Goal: Navigation & Orientation: Find specific page/section

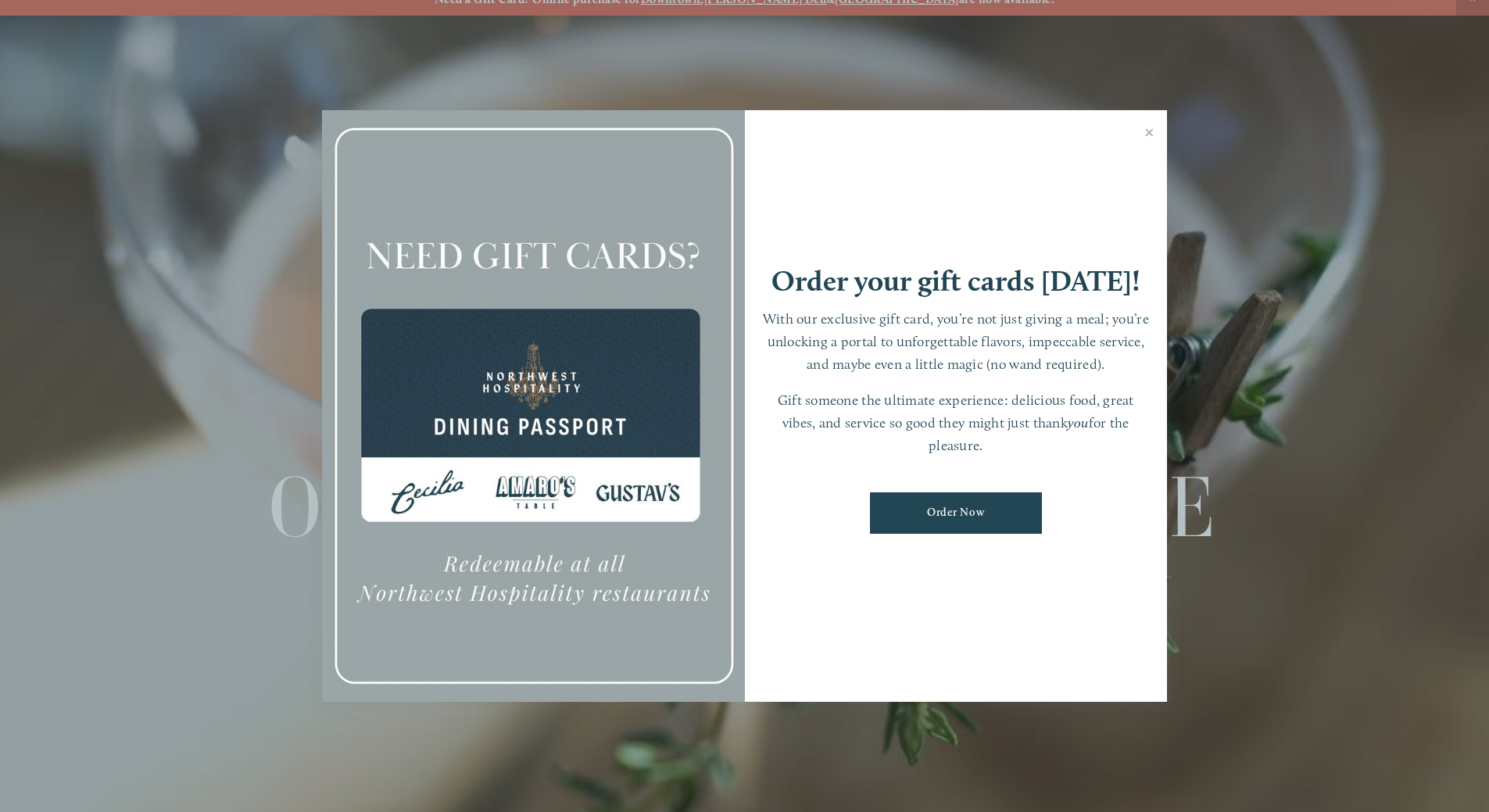
scroll to position [32, 0]
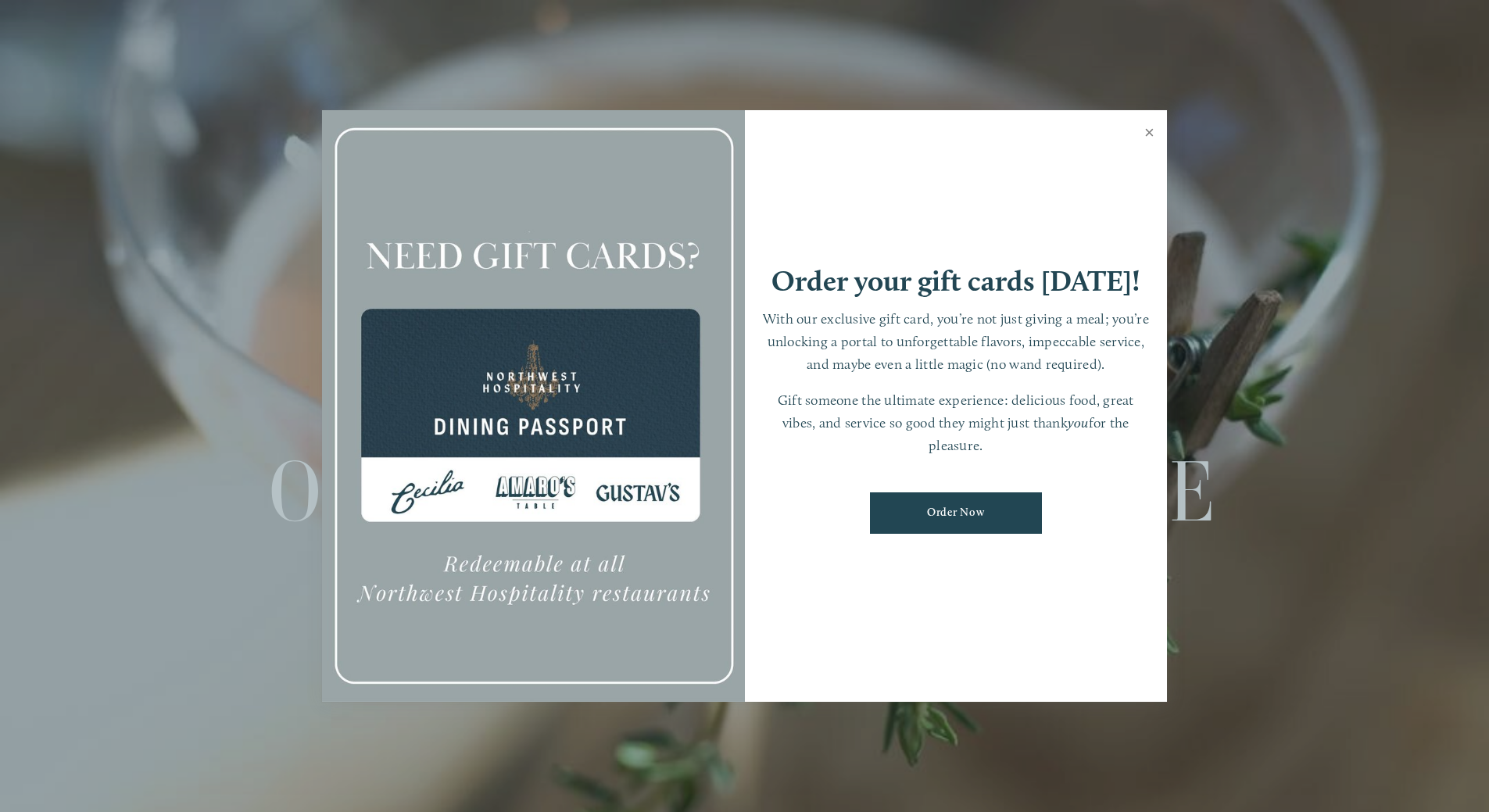
click at [1146, 131] on link "Close" at bounding box center [1149, 134] width 31 height 43
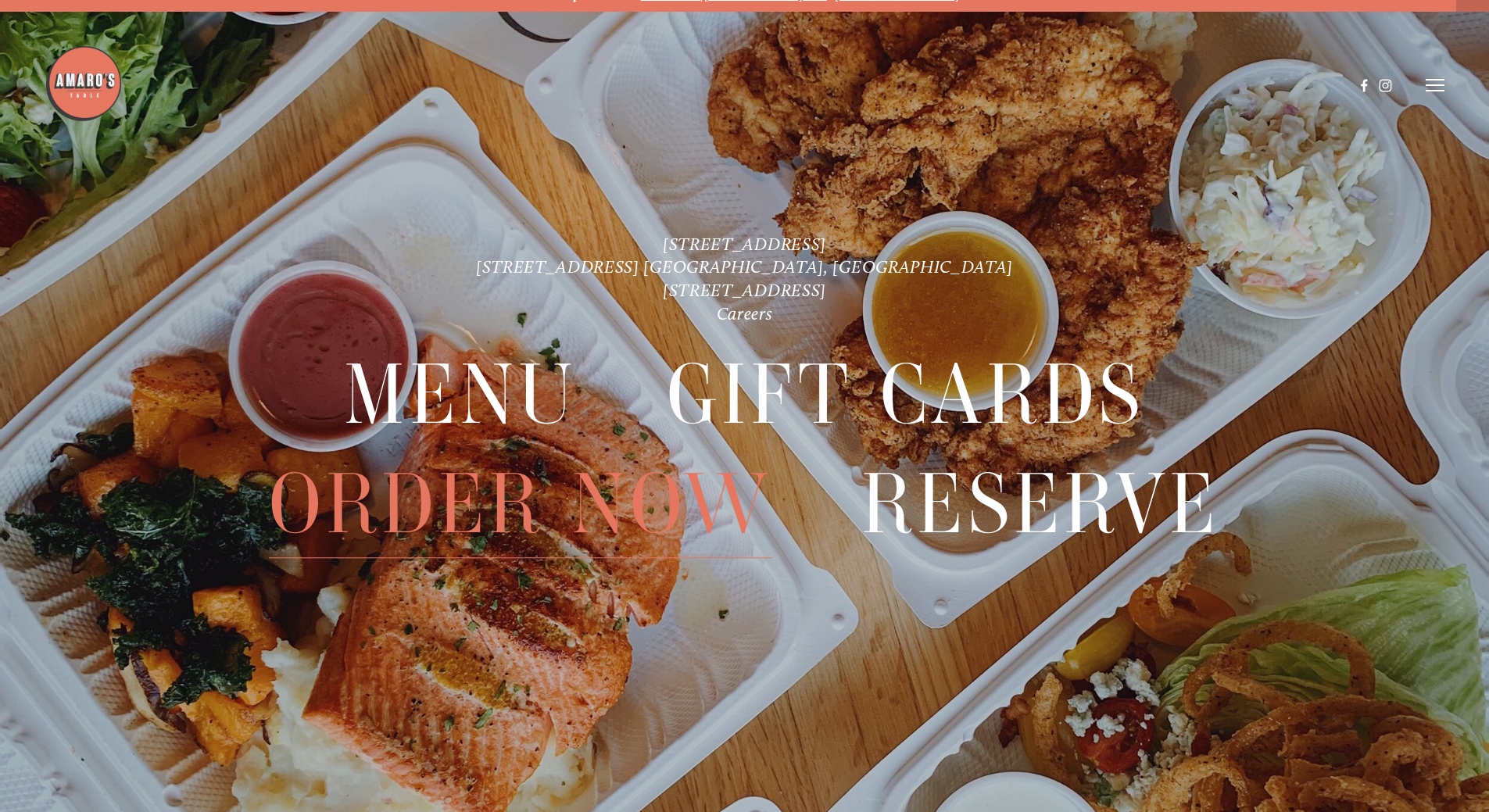
scroll to position [0, 0]
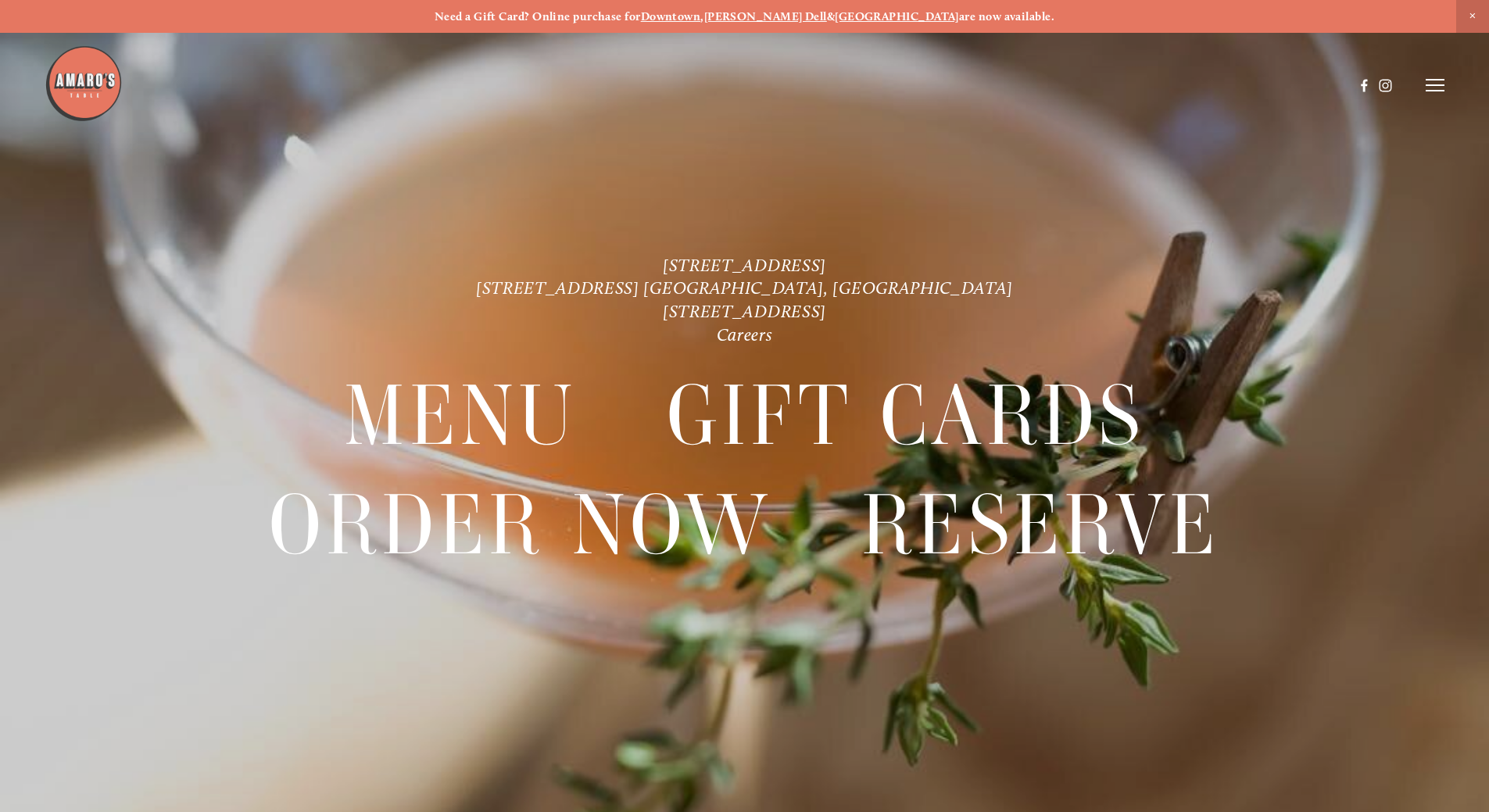
click at [75, 80] on img at bounding box center [83, 83] width 78 height 78
click at [1434, 83] on icon at bounding box center [1434, 84] width 18 height 14
click at [1092, 84] on span "Menu" at bounding box center [1106, 85] width 32 height 15
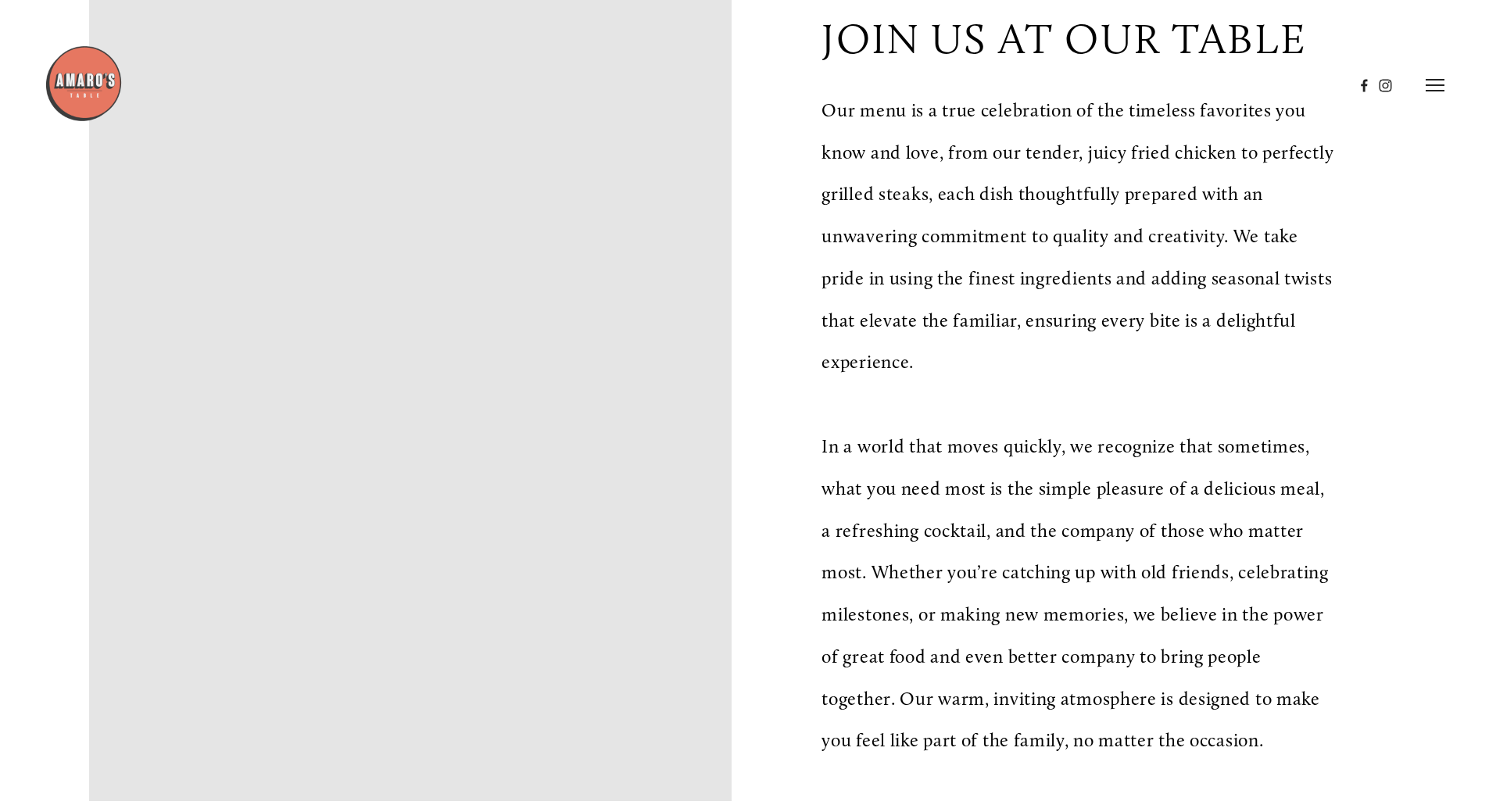
scroll to position [390, 0]
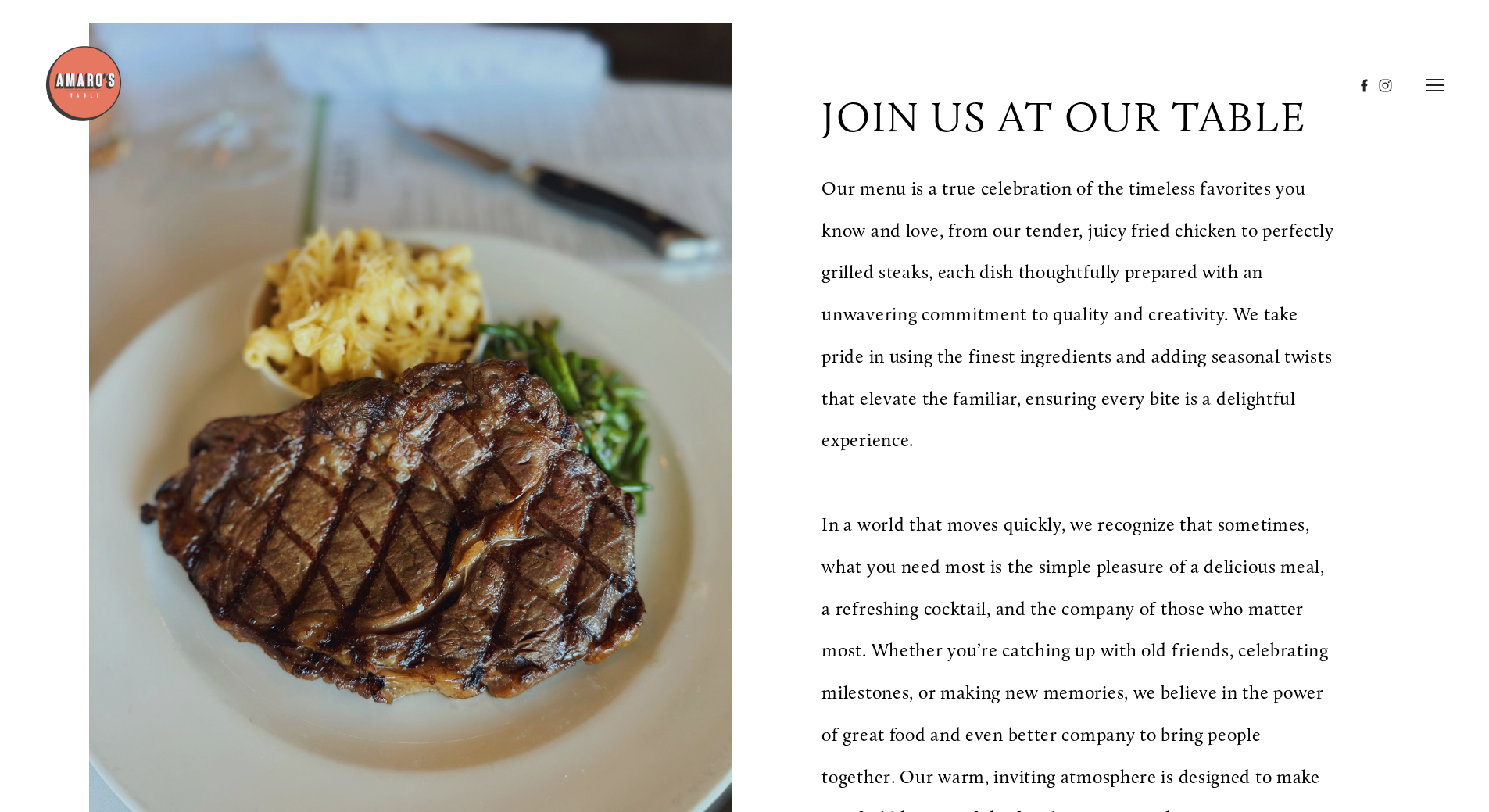
click at [1434, 91] on line at bounding box center [1434, 91] width 18 height 0
click at [1257, 83] on span "Gallery" at bounding box center [1268, 85] width 38 height 15
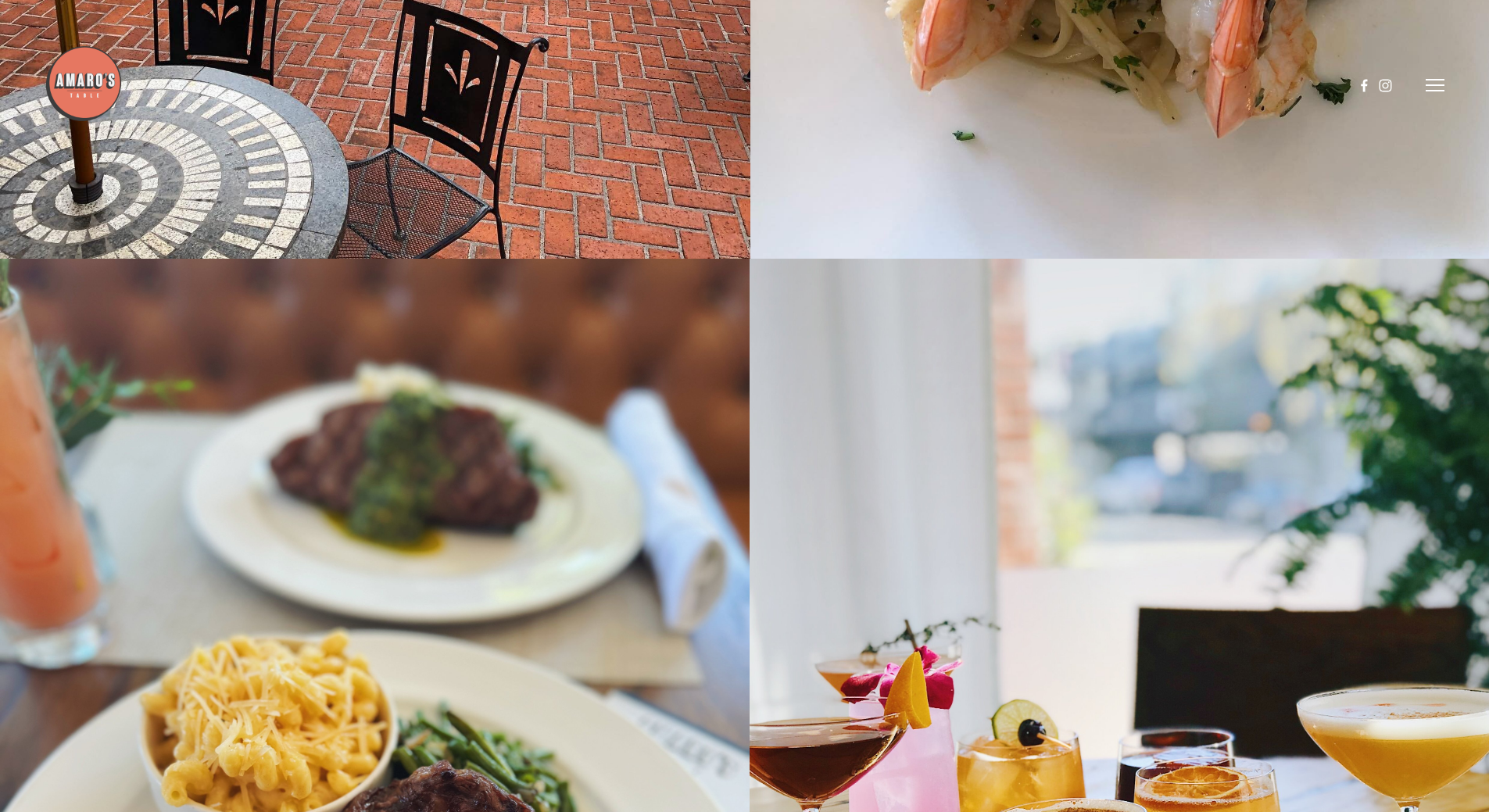
scroll to position [12034, 0]
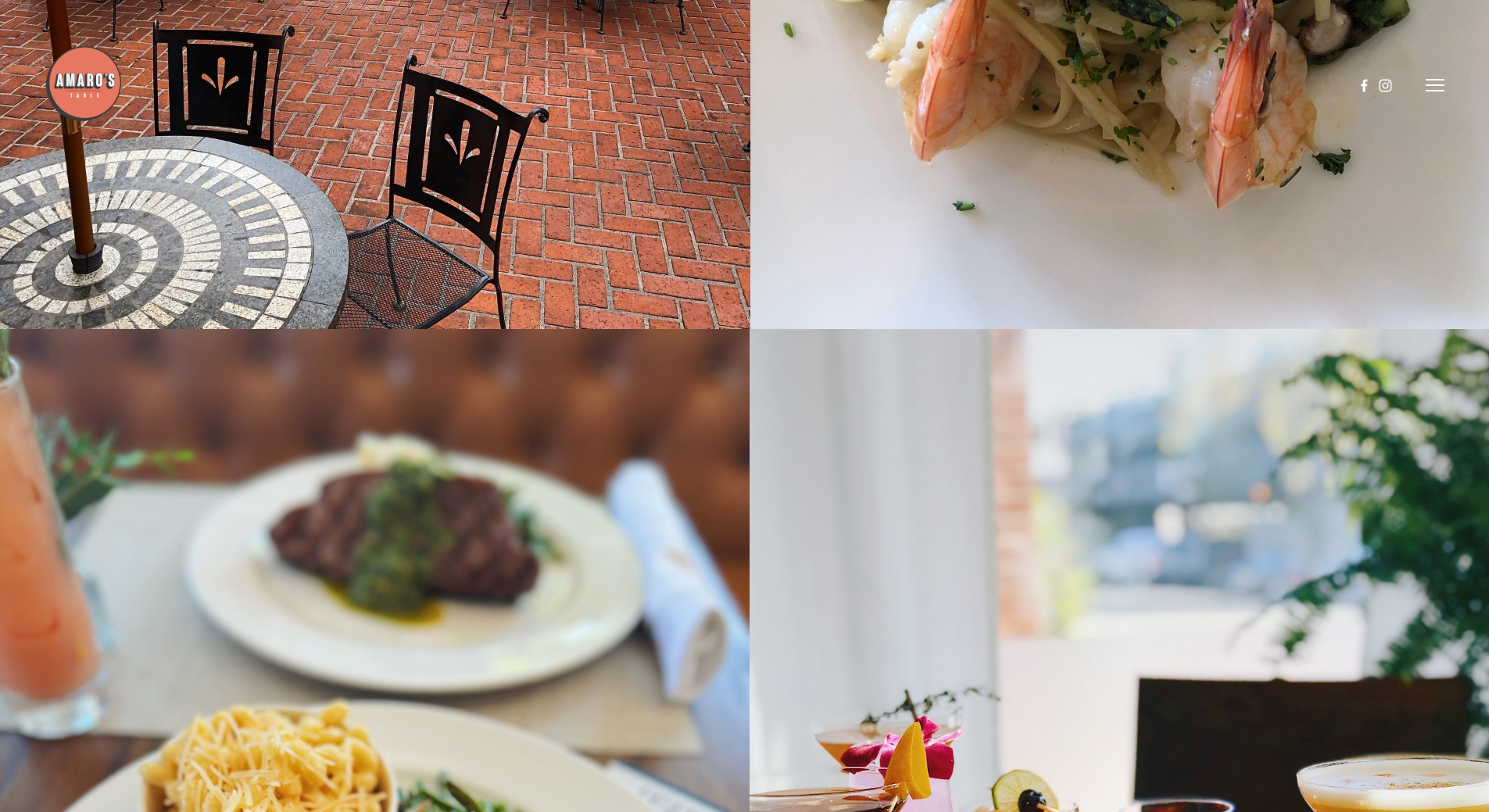
click at [1425, 80] on icon at bounding box center [1434, 84] width 18 height 14
click at [1095, 83] on span "Menu" at bounding box center [1106, 85] width 32 height 15
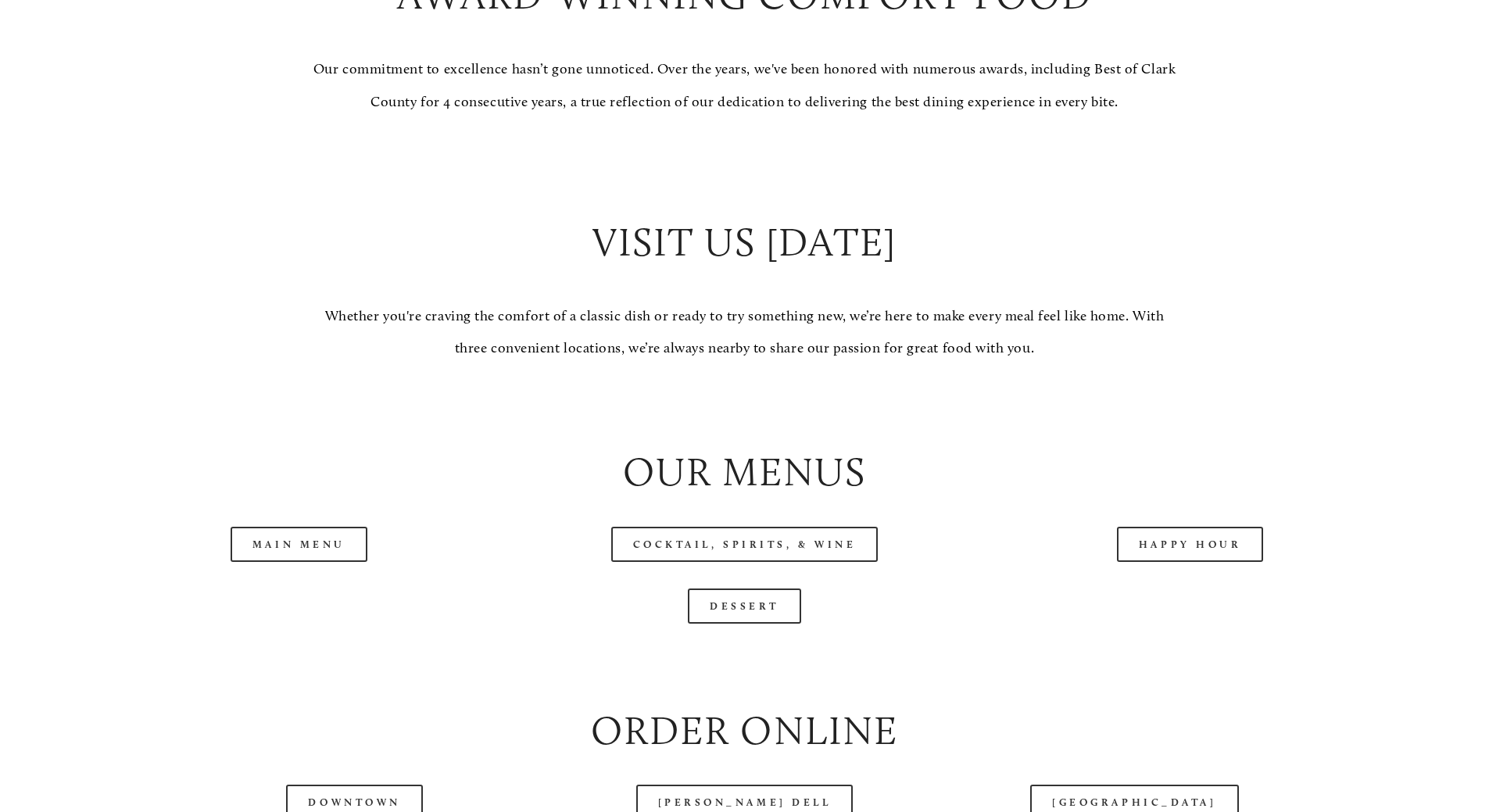
scroll to position [1719, 0]
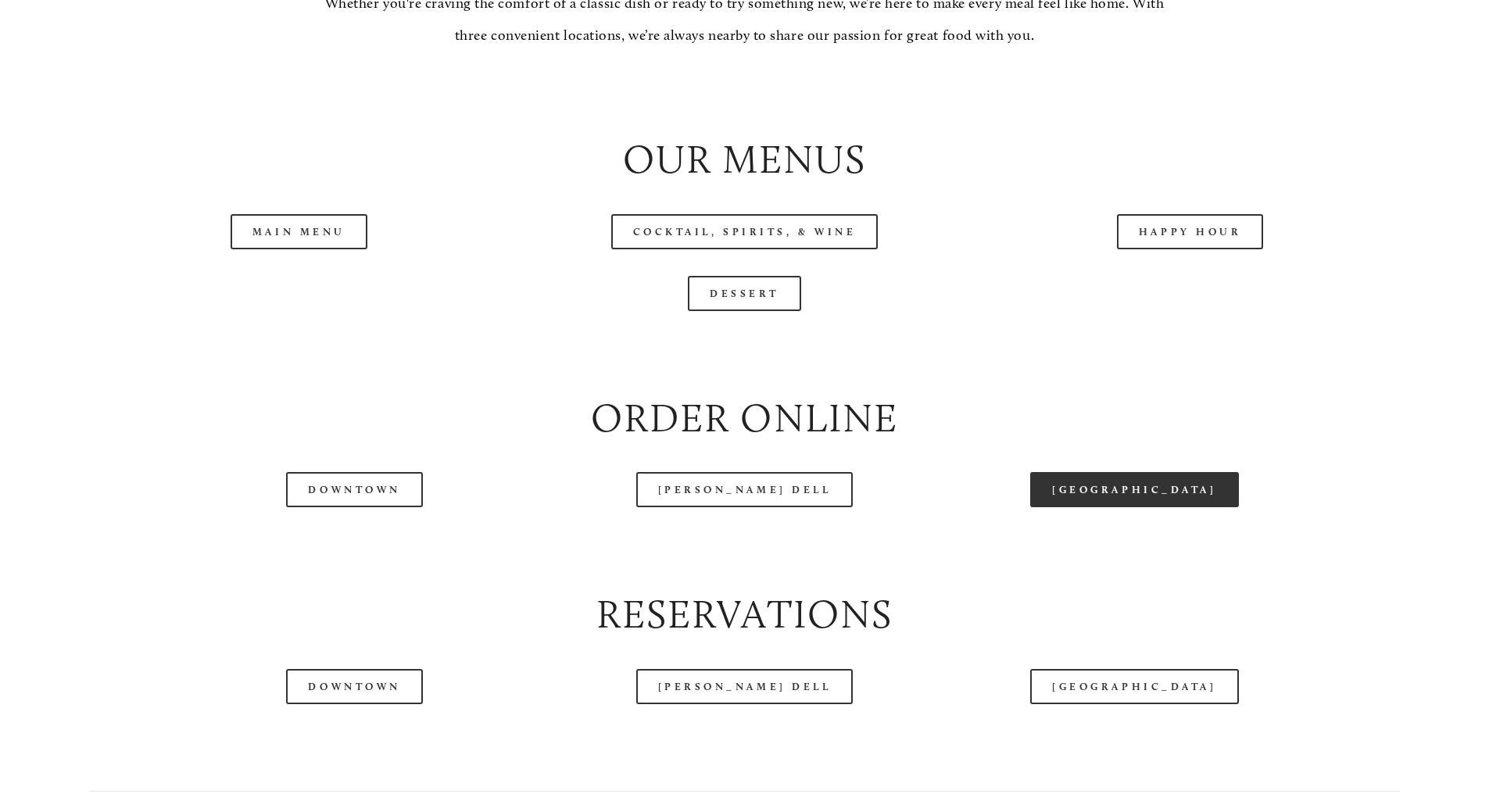
click at [1116, 507] on link "[GEOGRAPHIC_DATA]" at bounding box center [1134, 489] width 208 height 35
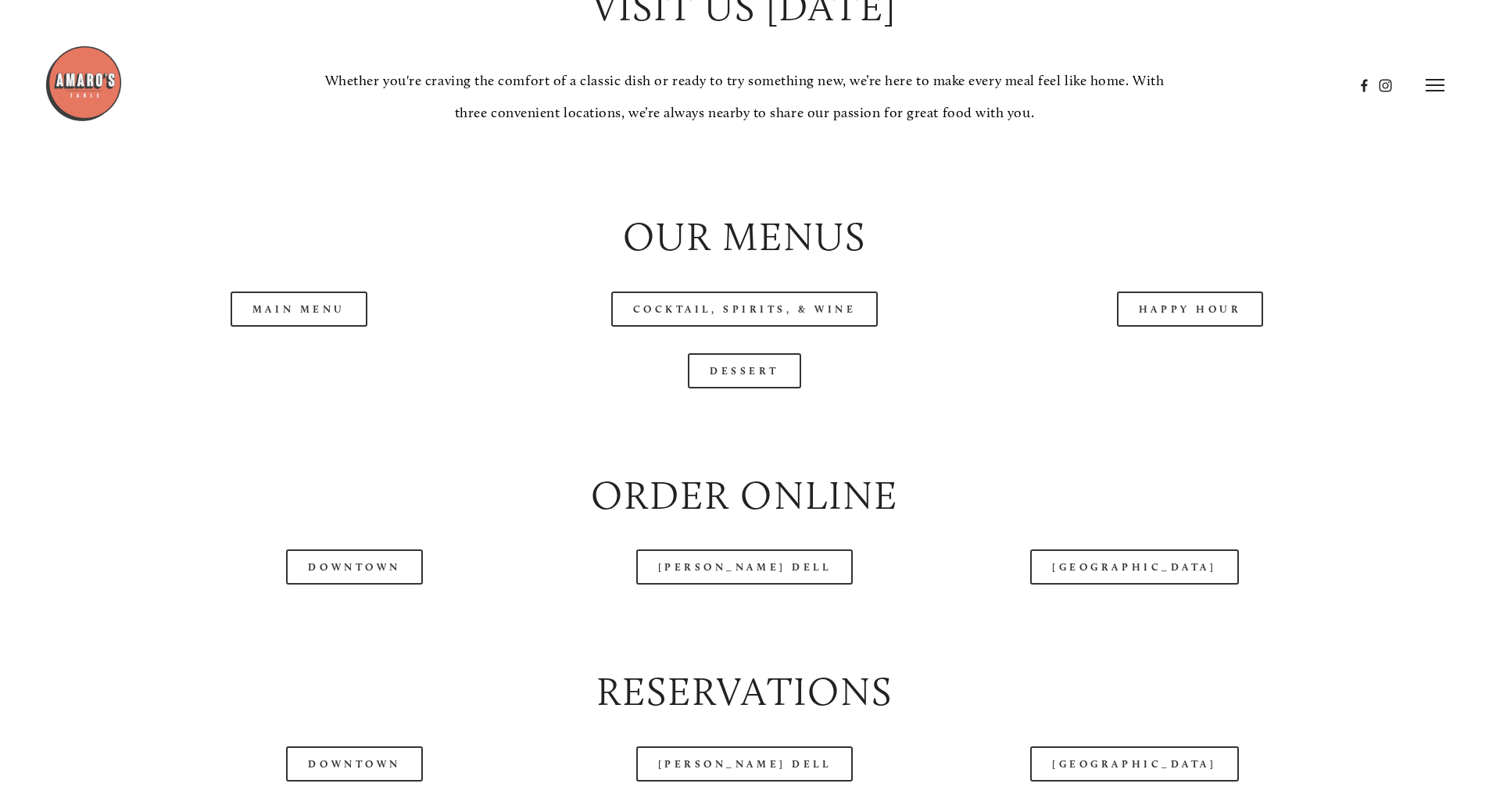
scroll to position [1641, 0]
click at [728, 585] on link "[PERSON_NAME] Dell" at bounding box center [744, 568] width 217 height 35
click at [1123, 585] on link "[GEOGRAPHIC_DATA]" at bounding box center [1134, 568] width 208 height 35
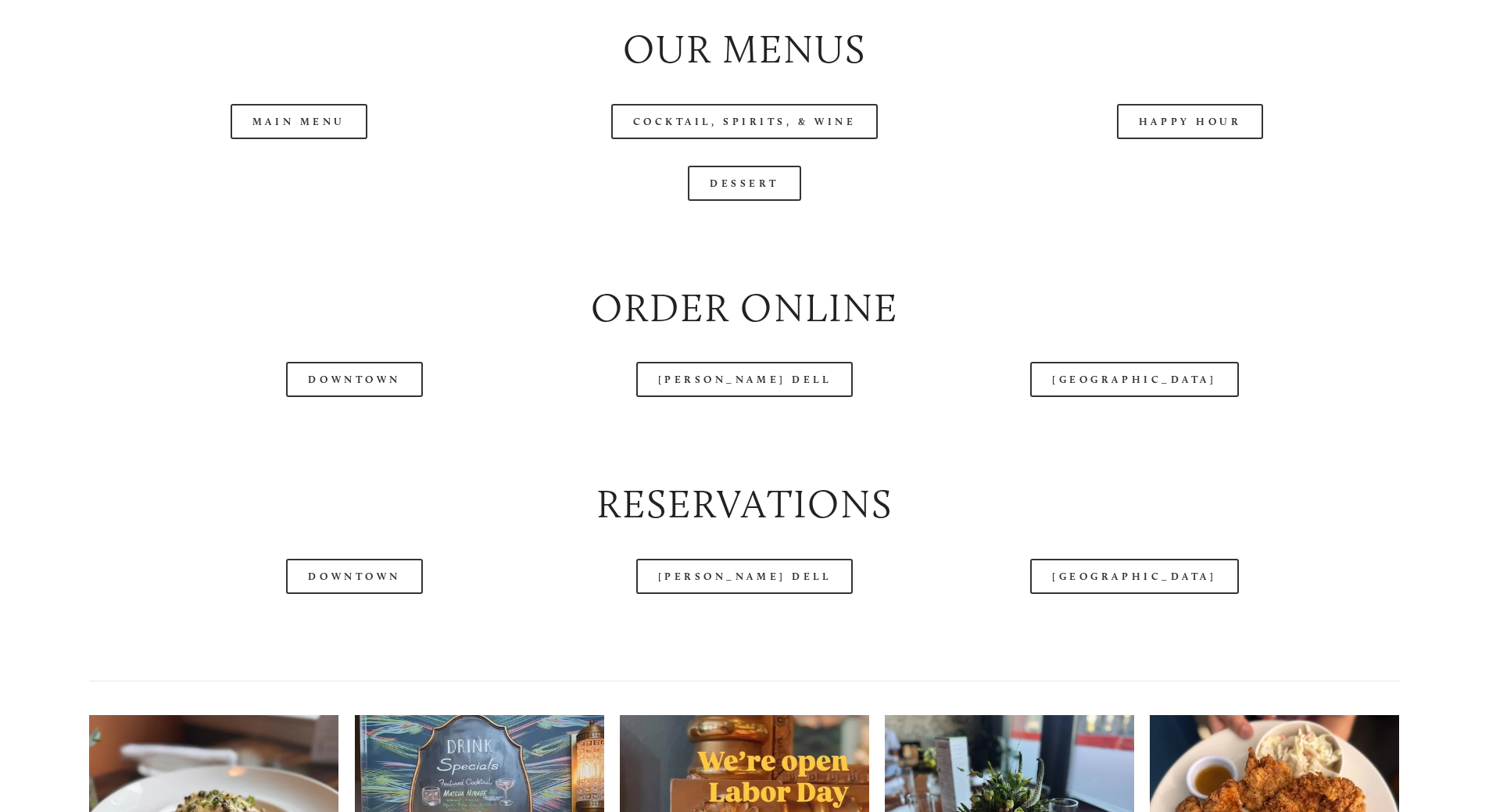
scroll to position [1876, 0]
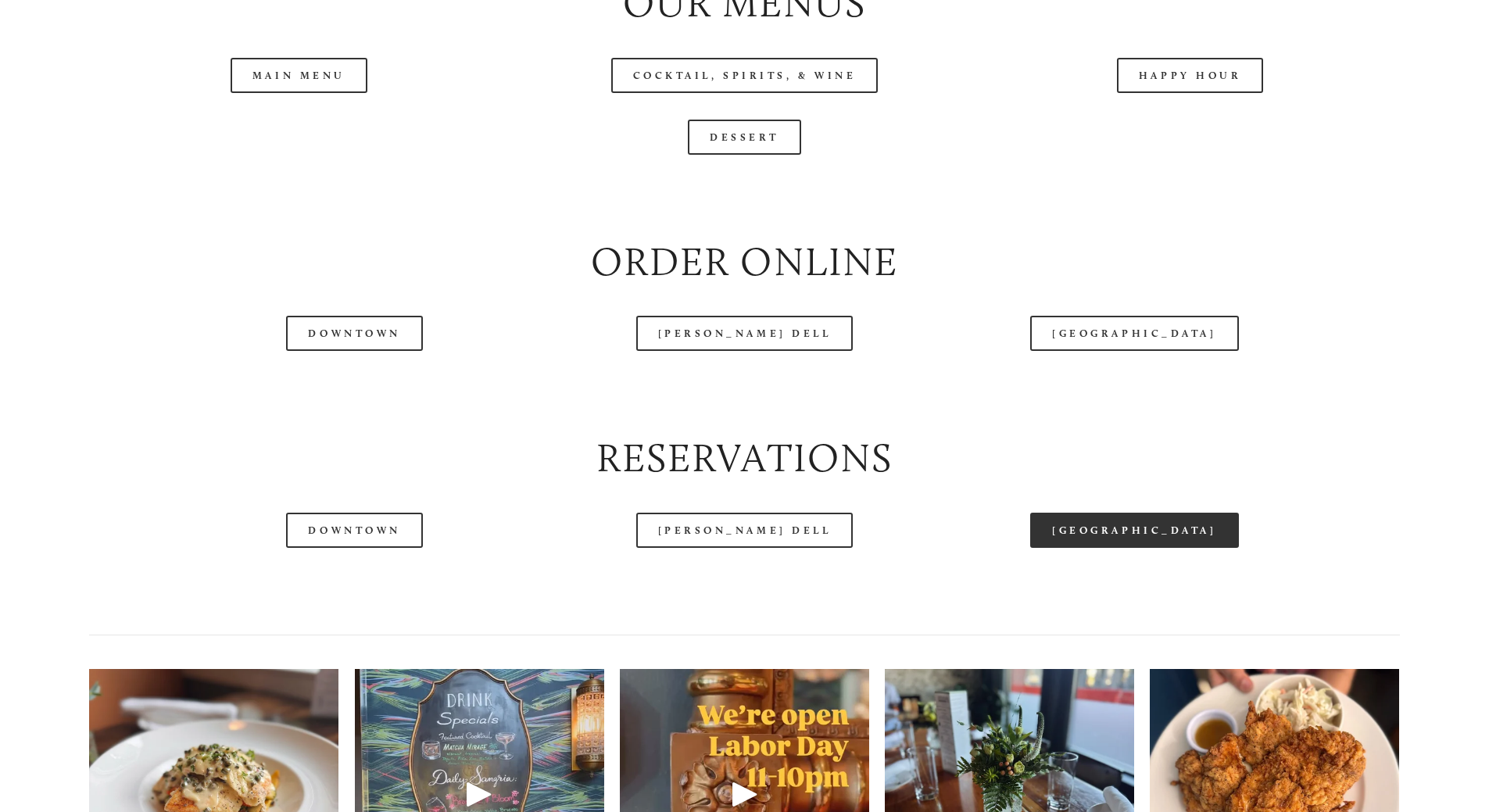
click at [1168, 547] on link "[GEOGRAPHIC_DATA]" at bounding box center [1134, 530] width 208 height 35
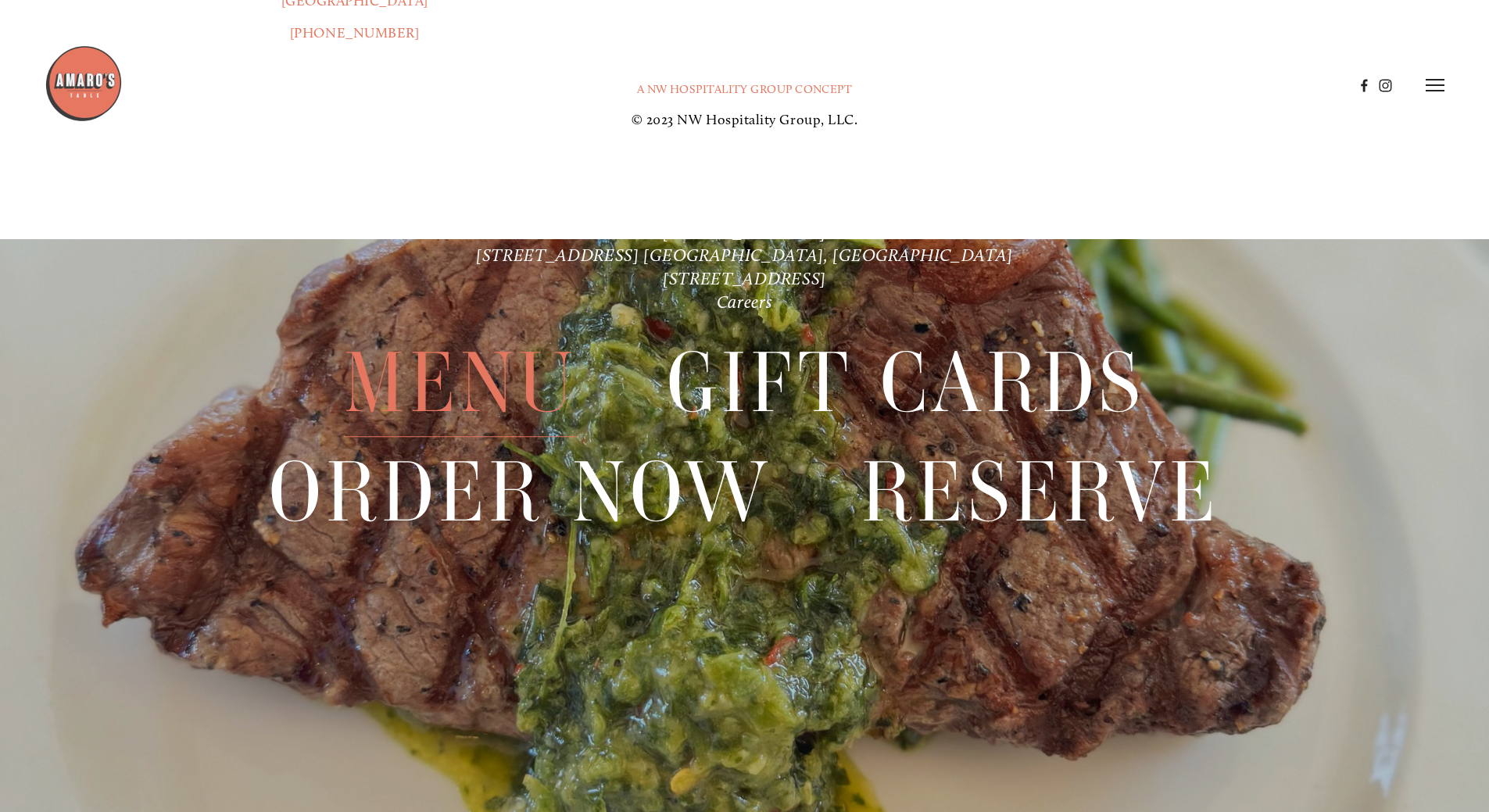
scroll to position [3636, 0]
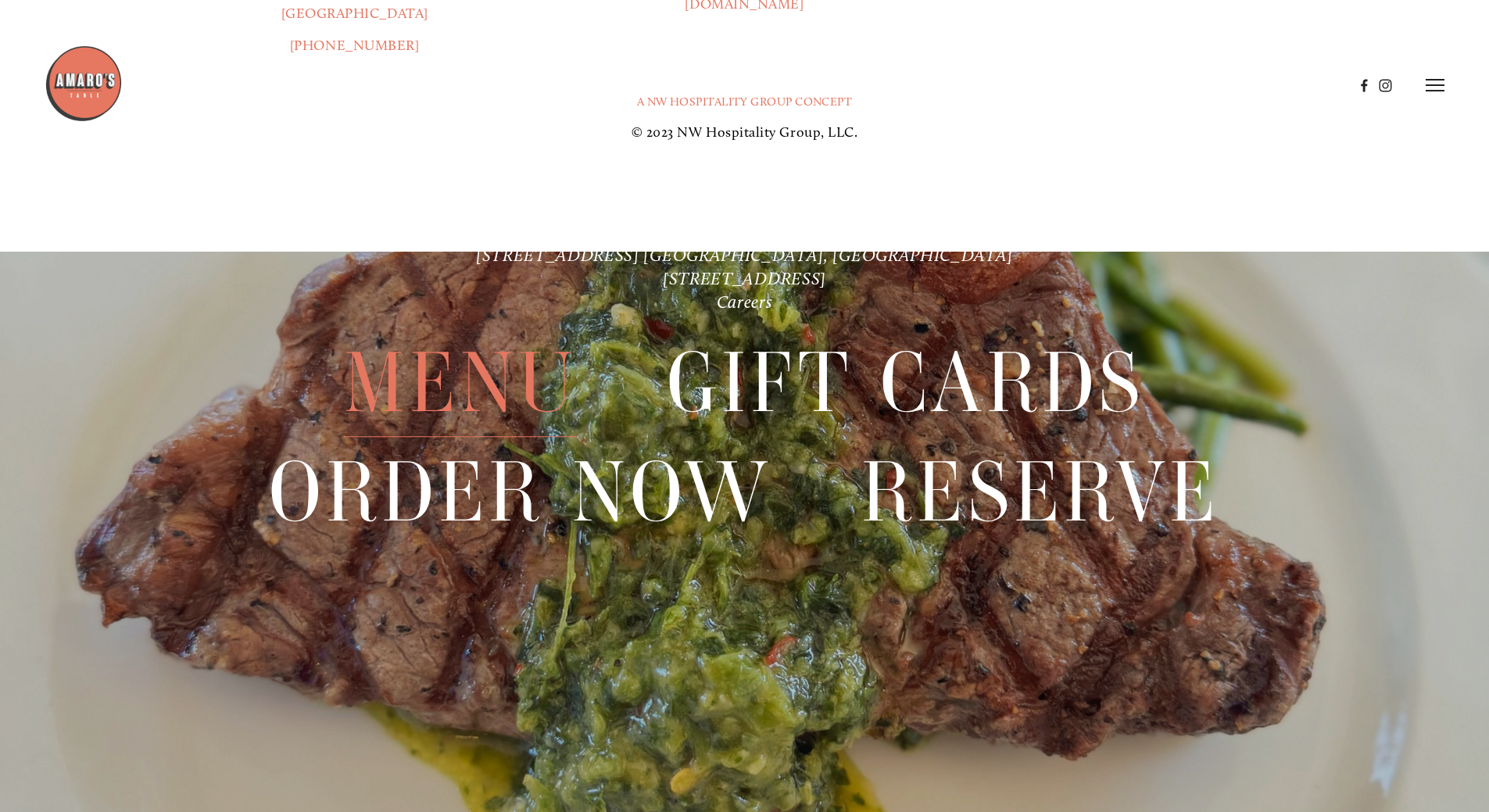
click at [1442, 80] on line at bounding box center [1434, 80] width 18 height 0
click at [1217, 80] on span "Visit" at bounding box center [1224, 85] width 27 height 15
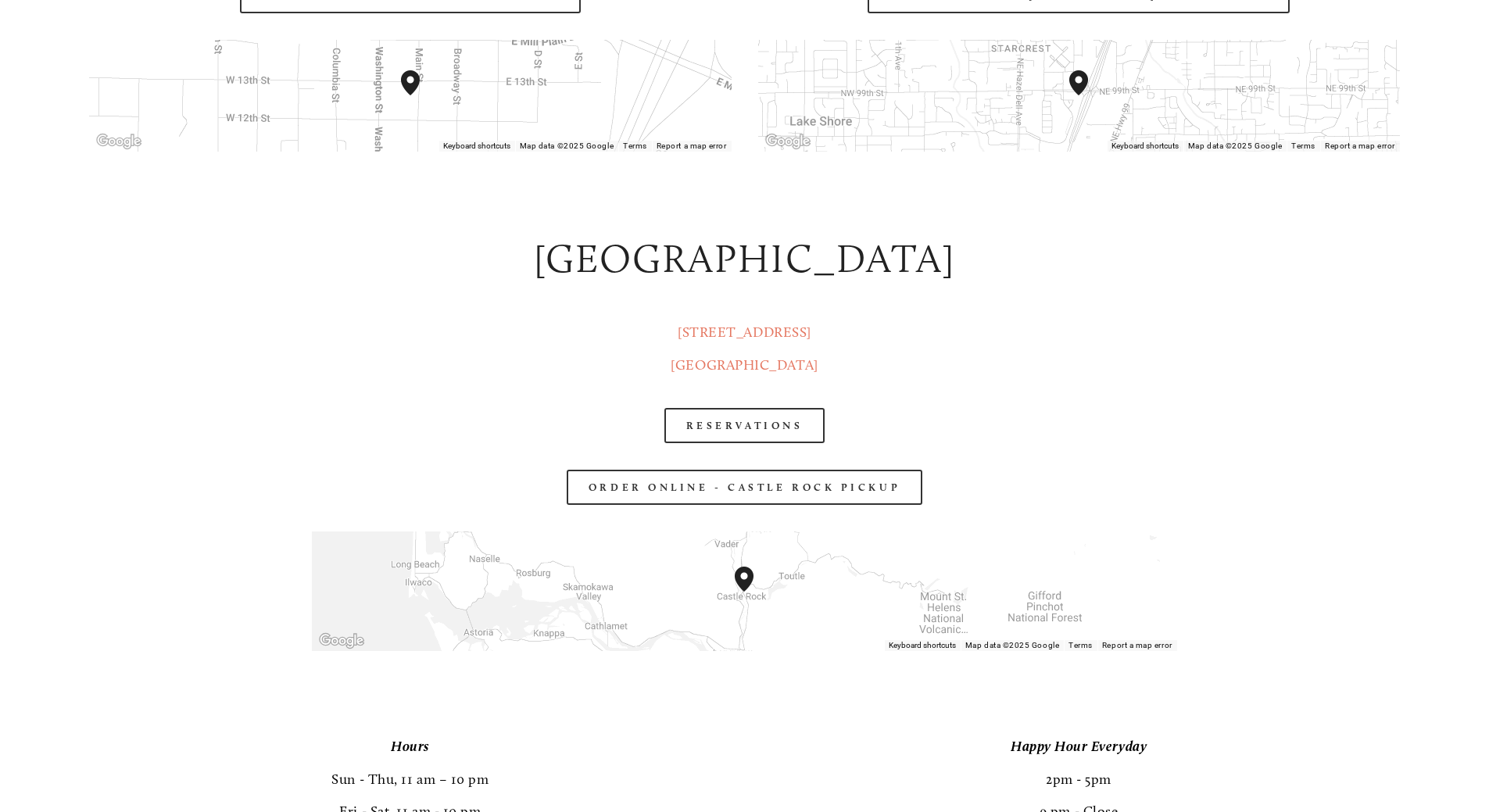
scroll to position [2813, 0]
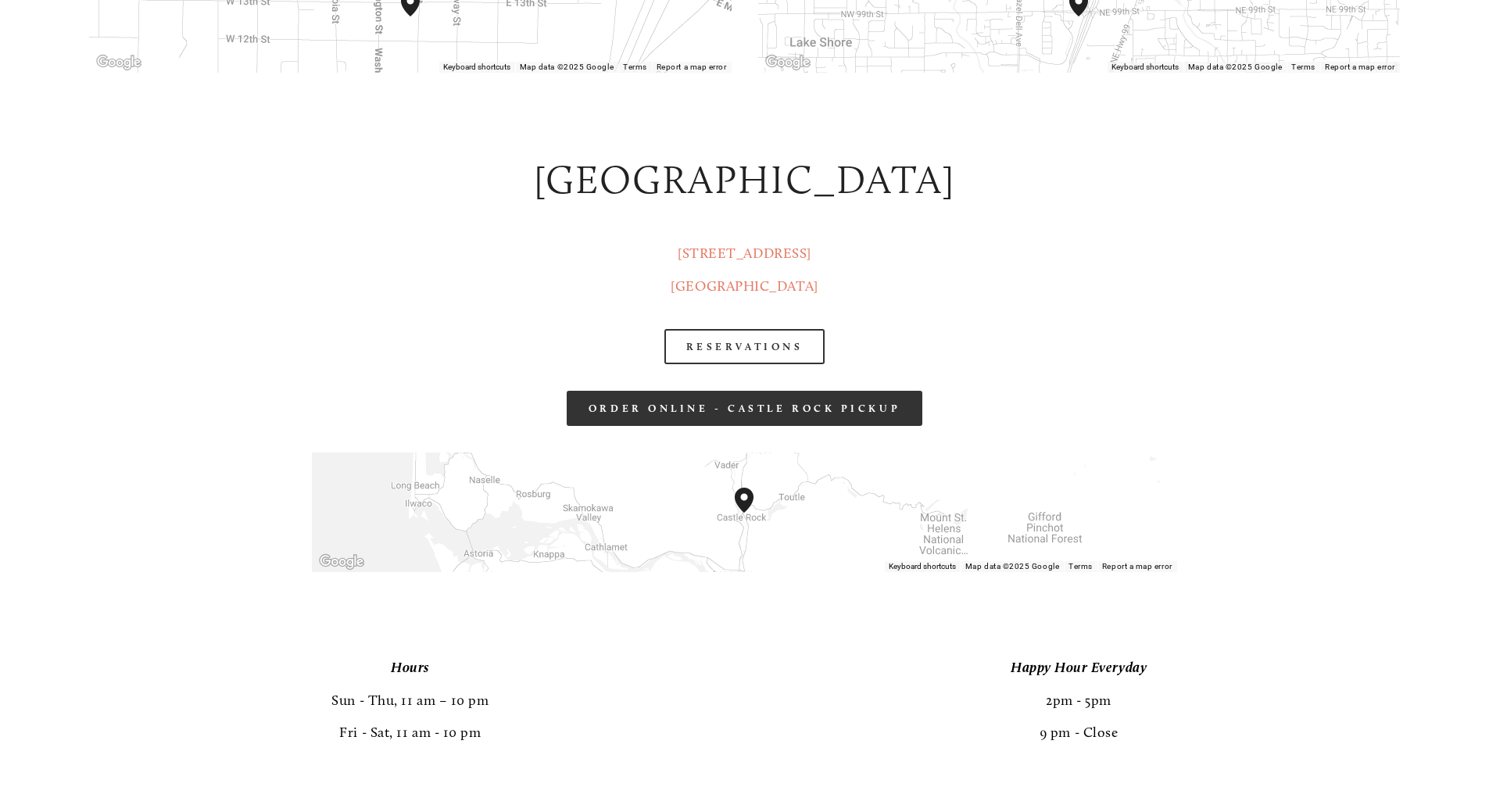
click at [720, 406] on link "order online - castle rock pickup" at bounding box center [744, 408] width 355 height 35
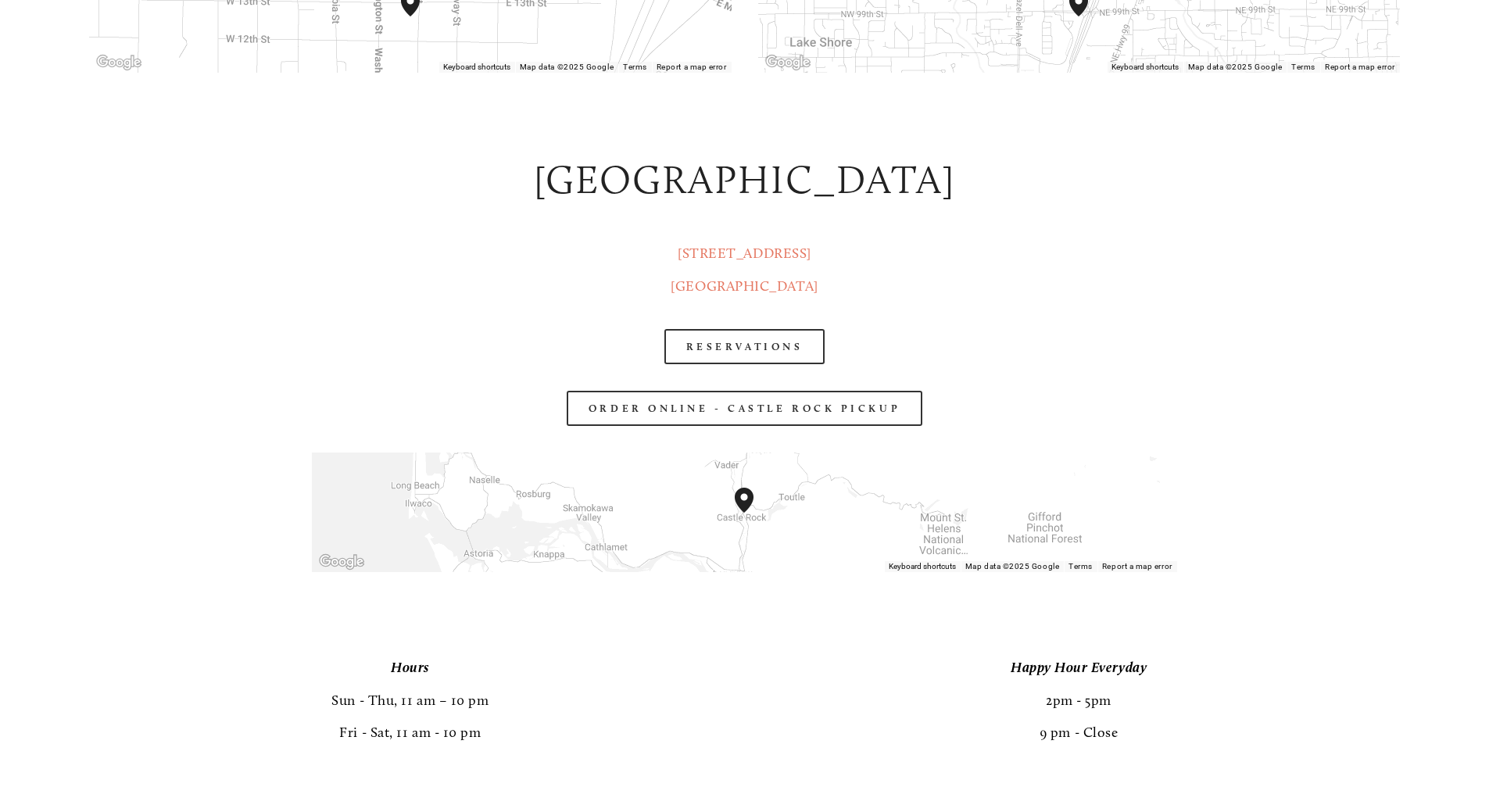
click at [753, 325] on div "RESERVATIONS" at bounding box center [744, 346] width 891 height 62
click at [747, 339] on link "RESERVATIONS" at bounding box center [744, 347] width 161 height 35
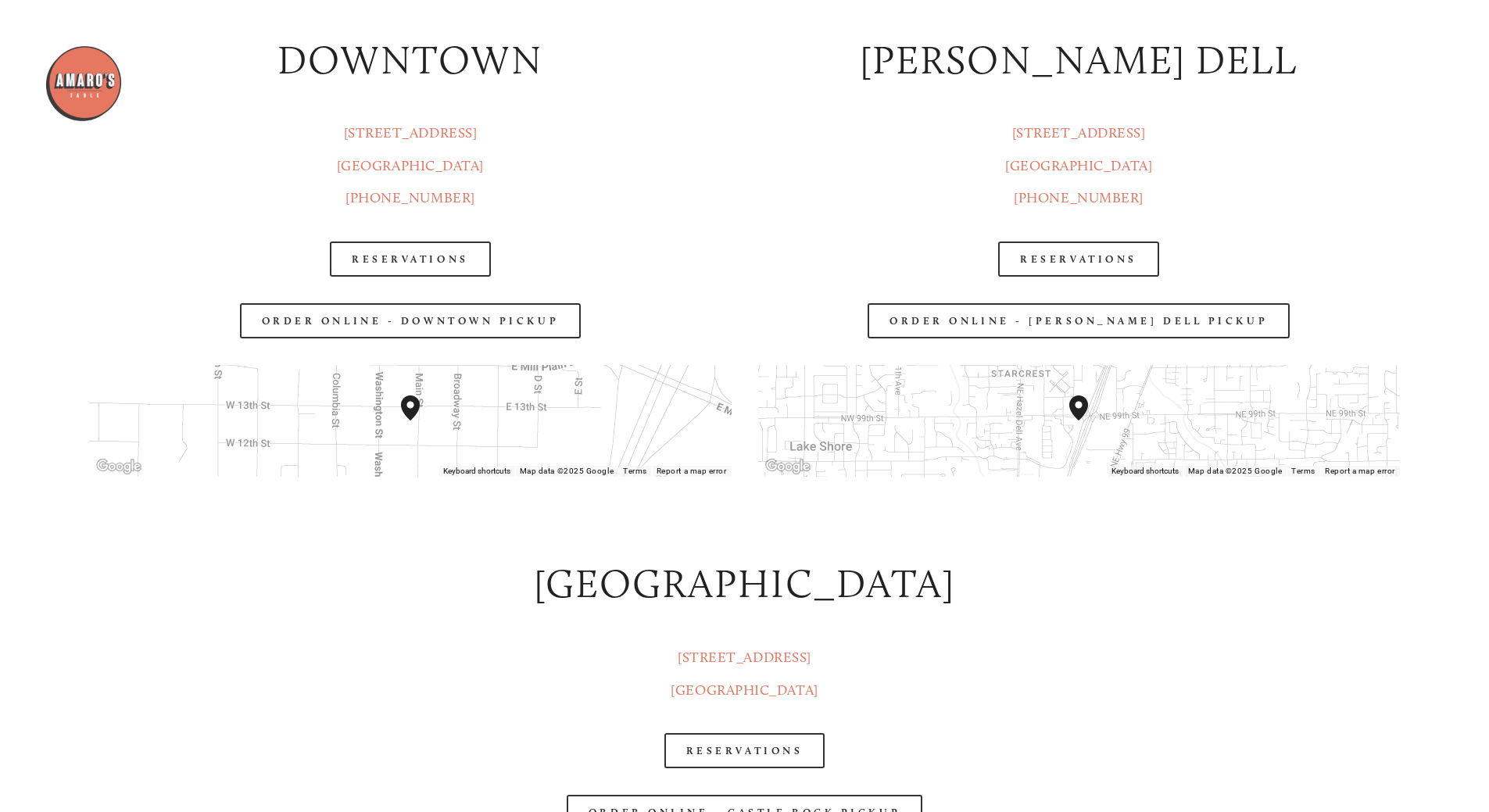
scroll to position [2266, 0]
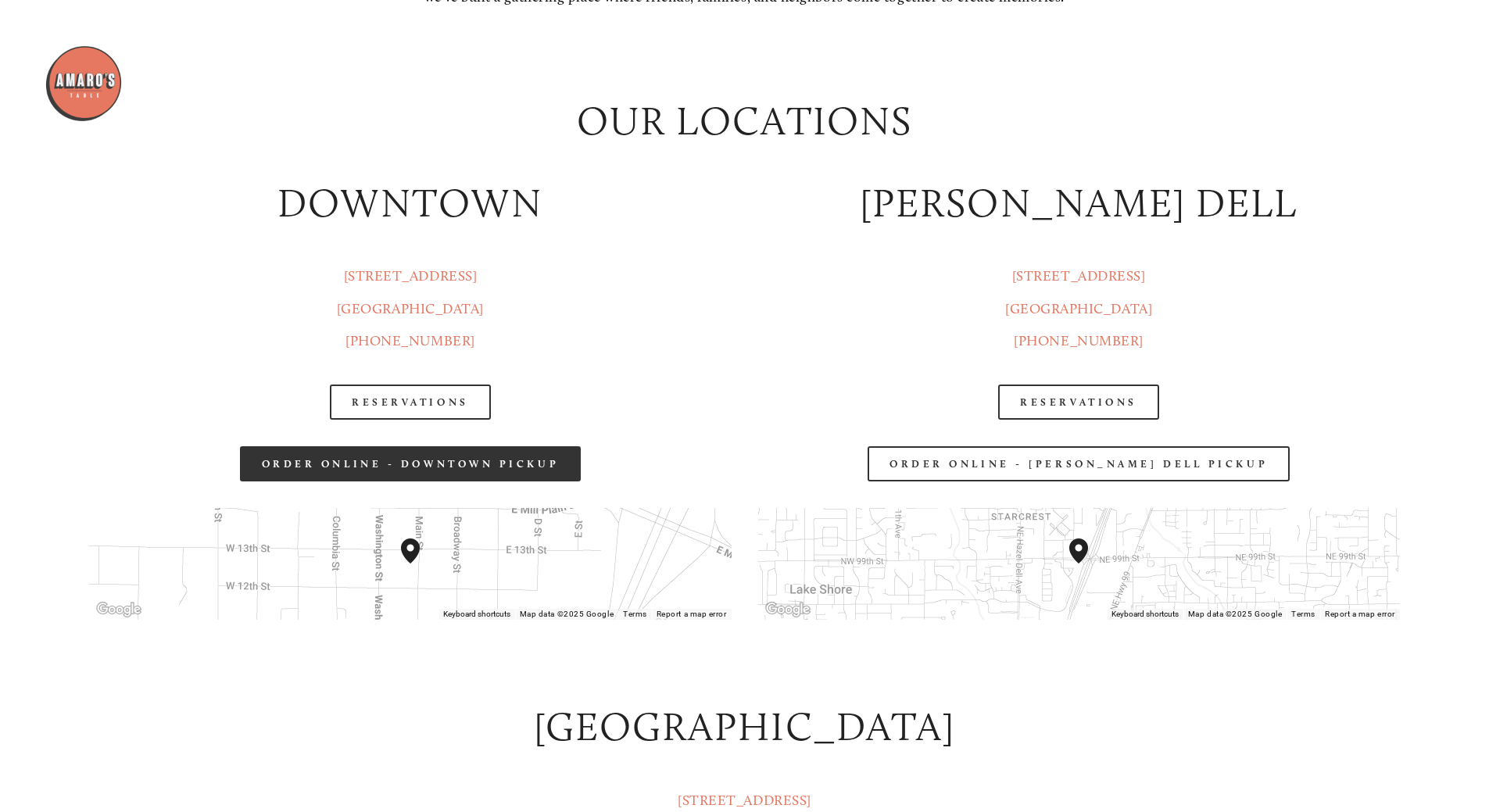
click at [500, 476] on link "Order Online - Downtown pickup" at bounding box center [410, 463] width 341 height 35
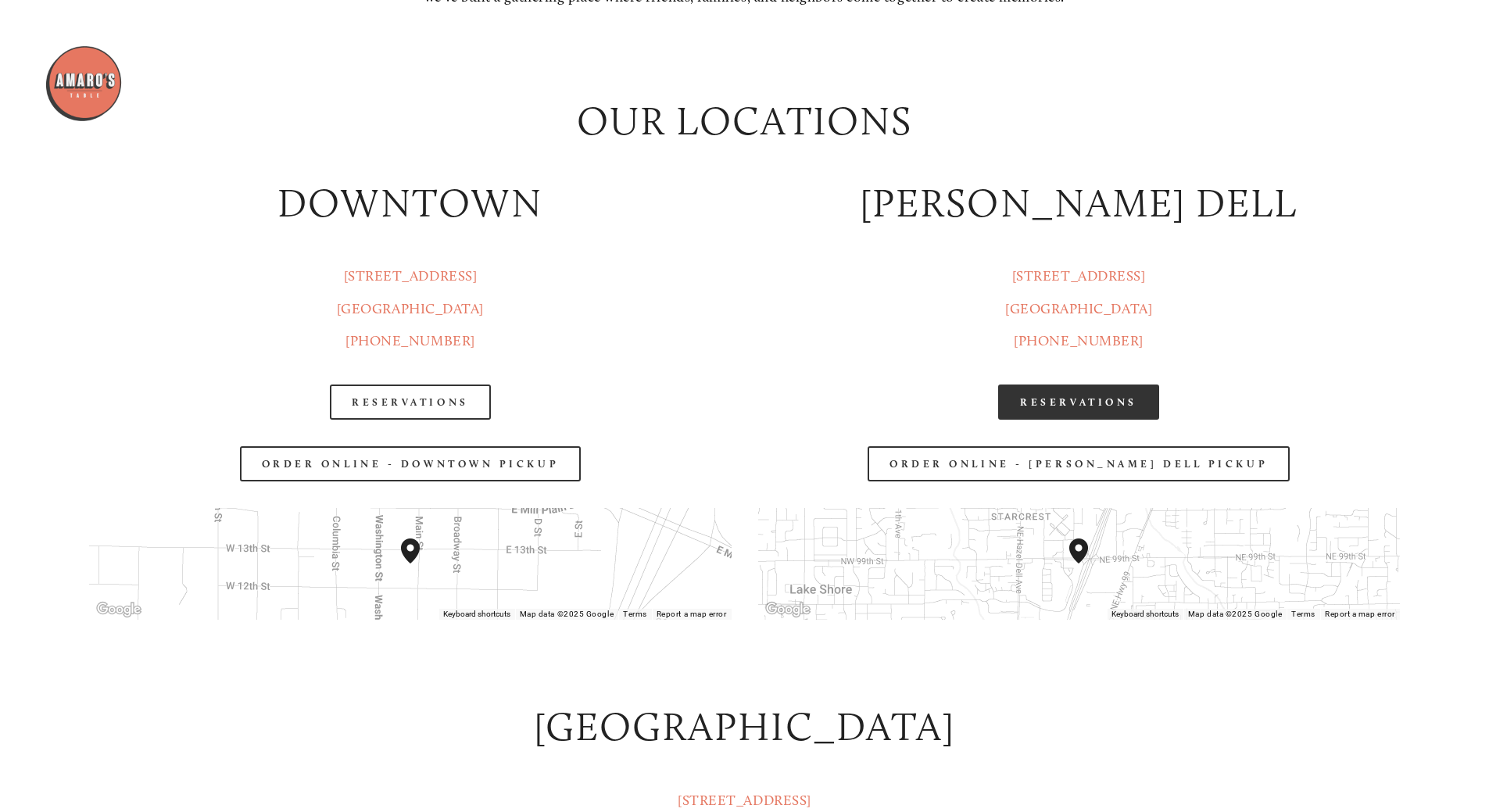
click at [1055, 395] on link "Reservations" at bounding box center [1078, 402] width 161 height 35
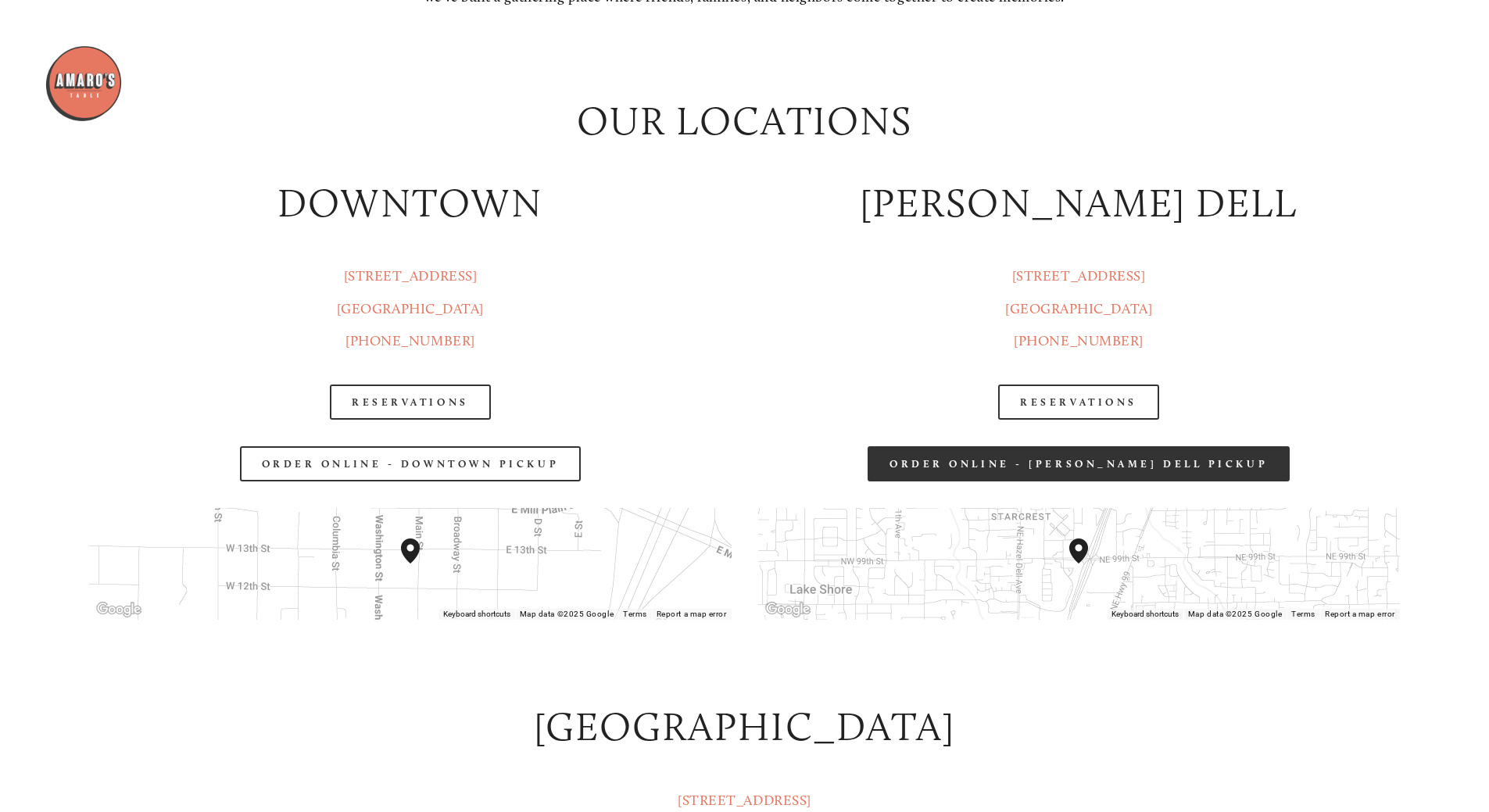
click at [1112, 465] on link "Order Online - [PERSON_NAME] Dell Pickup" at bounding box center [1078, 463] width 422 height 35
